Goal: Navigation & Orientation: Find specific page/section

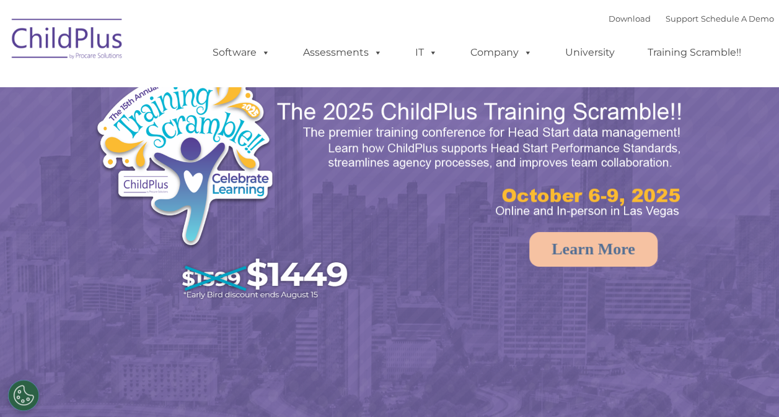
select select "MEDIUM"
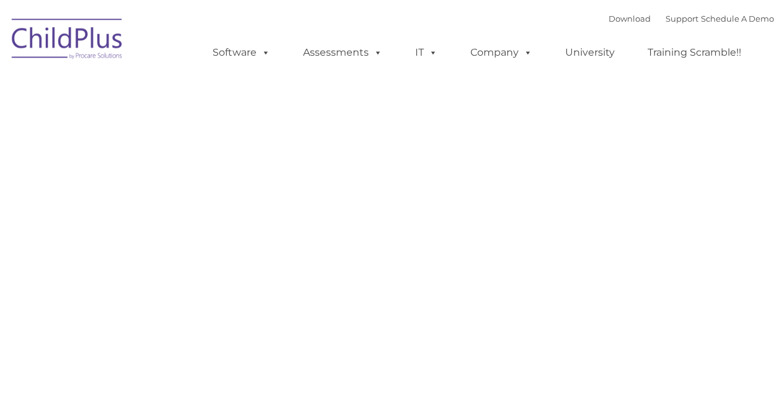
type input ""
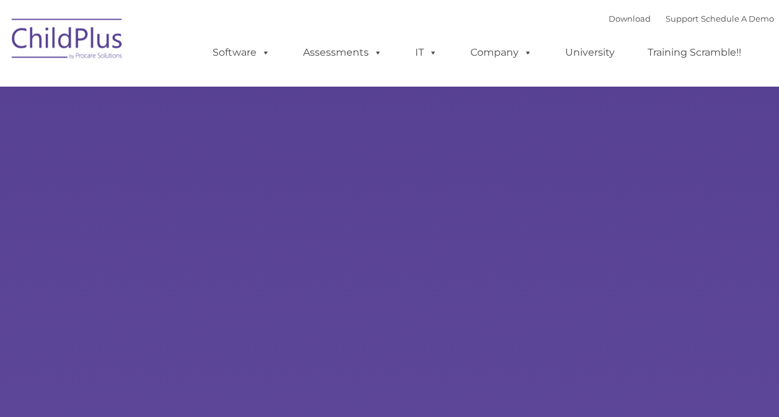
type input ""
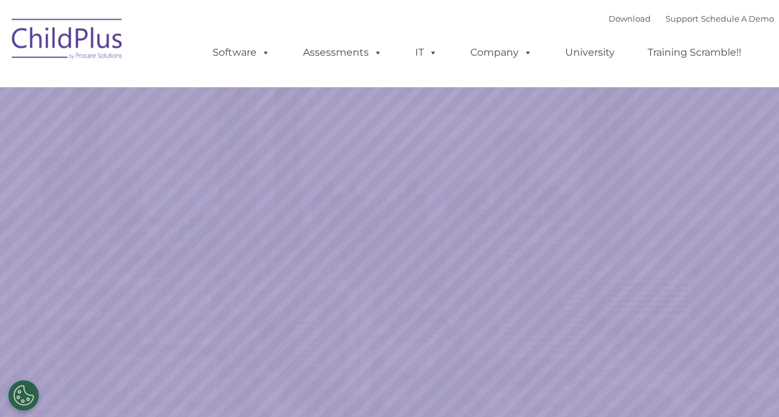
select select "MEDIUM"
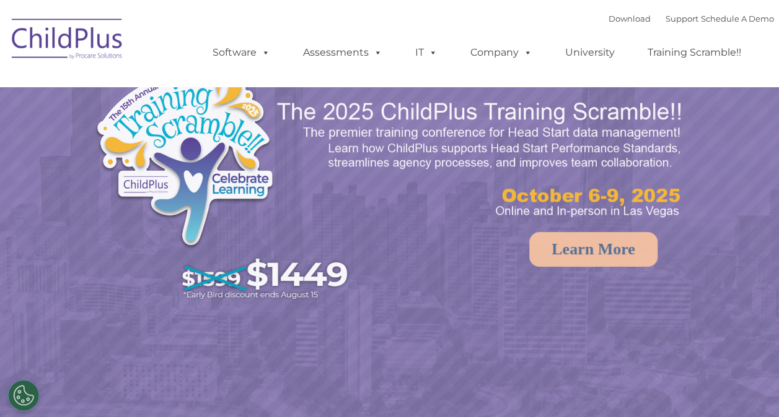
select select "MEDIUM"
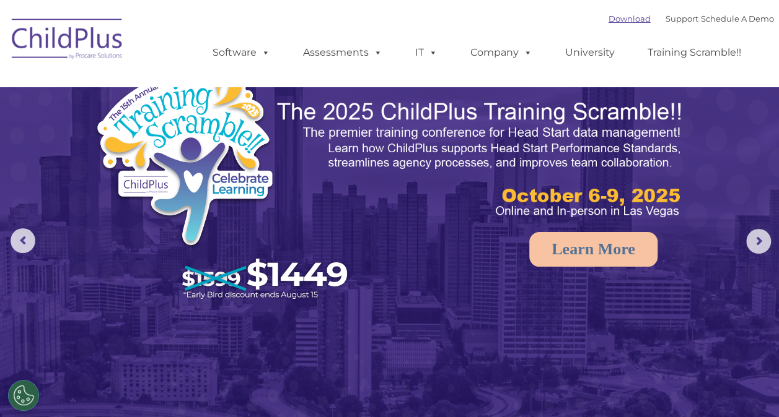
click at [608, 20] on link "Download" at bounding box center [629, 19] width 42 height 10
